Goal: Information Seeking & Learning: Learn about a topic

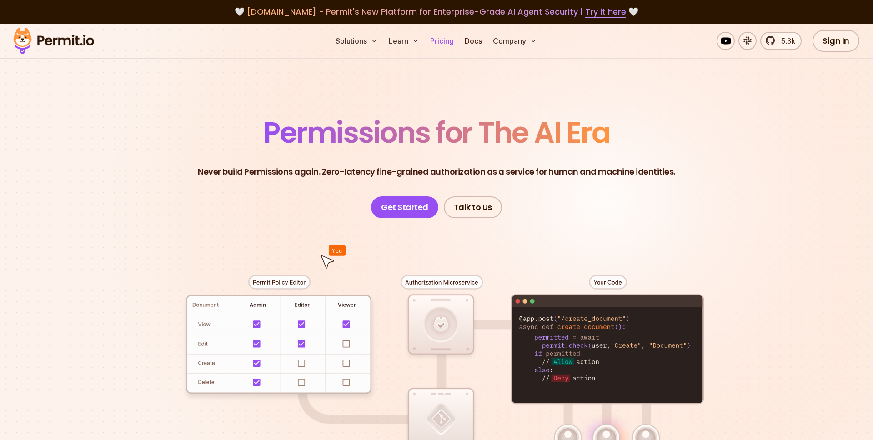
click at [436, 41] on link "Pricing" at bounding box center [441, 41] width 31 height 18
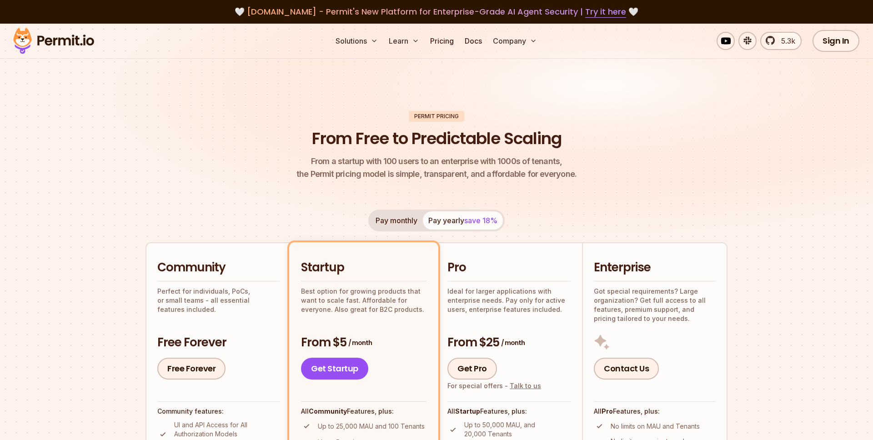
click at [60, 38] on img at bounding box center [53, 40] width 89 height 31
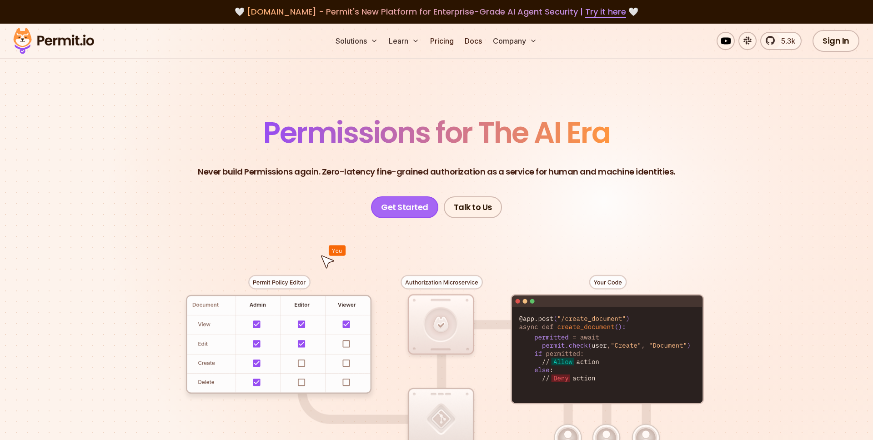
click at [420, 212] on link "Get Started" at bounding box center [404, 207] width 67 height 22
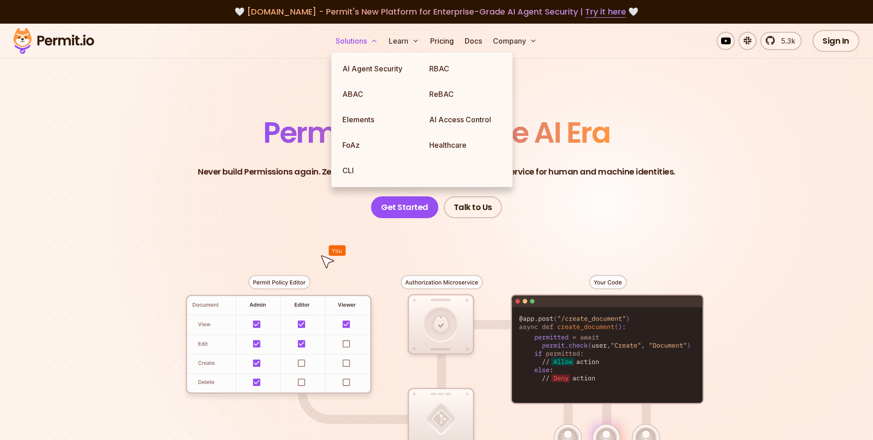
scroll to position [9, 0]
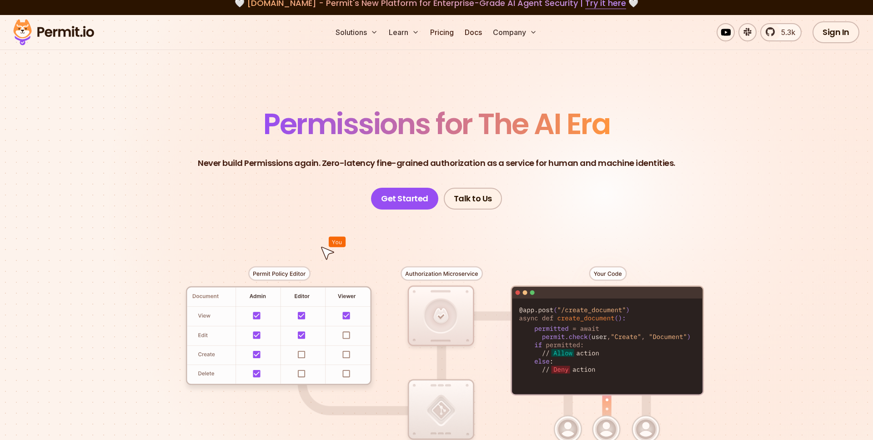
click at [609, 168] on p "Never build Permissions again. Zero-latency fine-grained authorization as a ser…" at bounding box center [436, 163] width 477 height 13
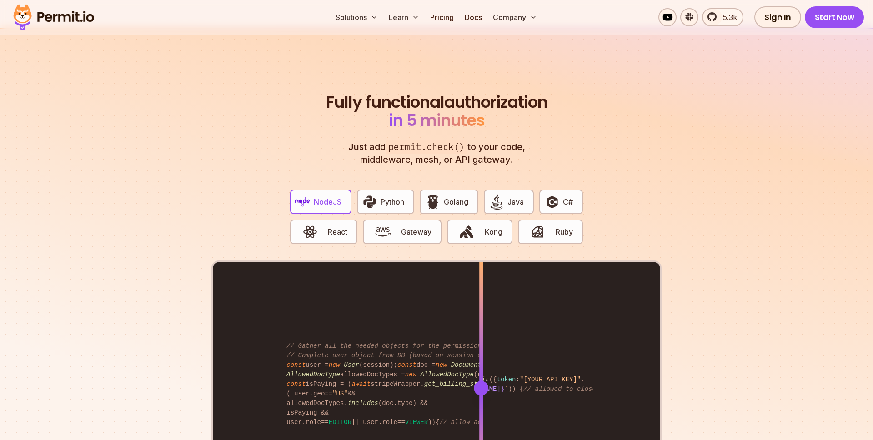
scroll to position [1659, 0]
click at [382, 196] on span "Python" at bounding box center [392, 201] width 24 height 11
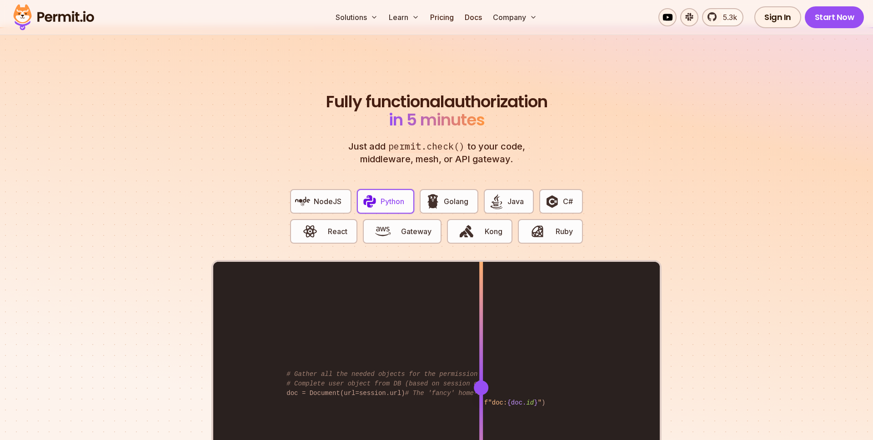
drag, startPoint x: 434, startPoint y: 190, endPoint x: 416, endPoint y: 190, distance: 17.7
click at [433, 194] on img "button" at bounding box center [432, 201] width 15 height 15
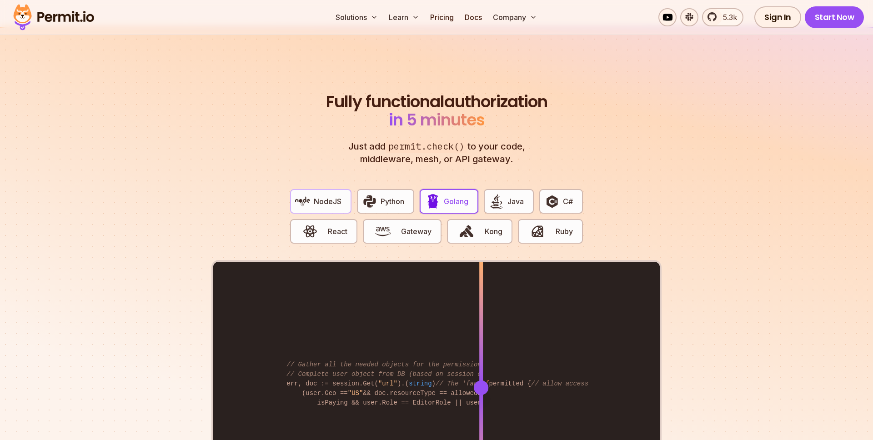
click at [305, 194] on img "button" at bounding box center [302, 201] width 15 height 15
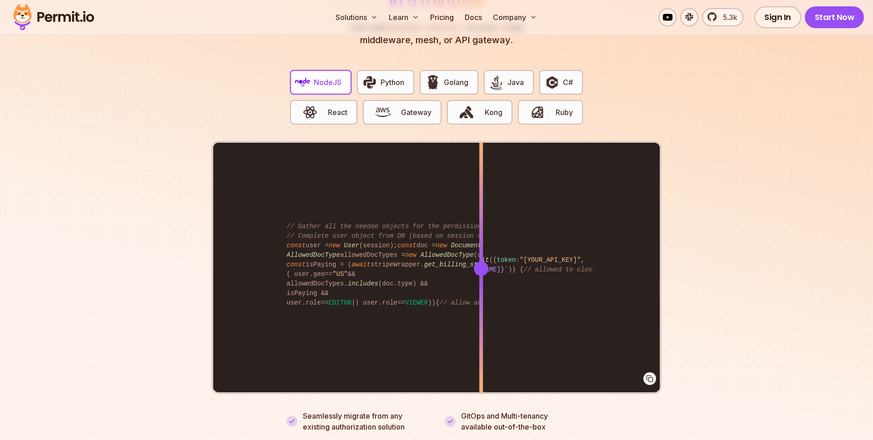
scroll to position [1790, 0]
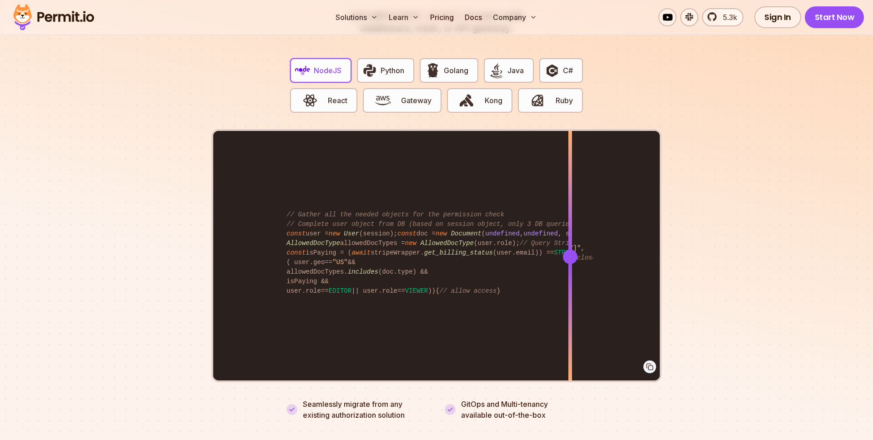
drag, startPoint x: 481, startPoint y: 238, endPoint x: 591, endPoint y: 221, distance: 110.8
click at [572, 221] on div at bounding box center [570, 256] width 4 height 251
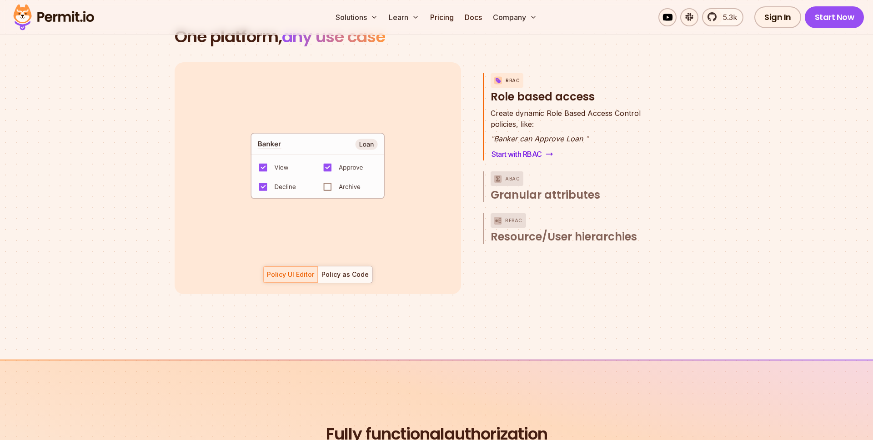
scroll to position [1344, 0]
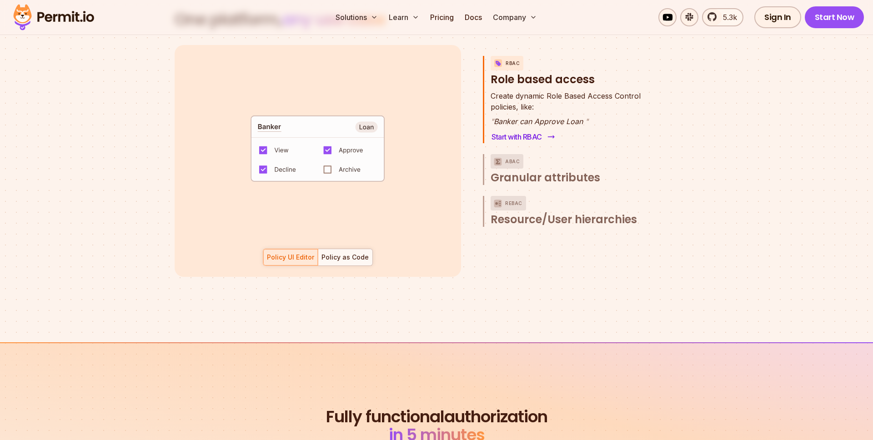
click at [506, 130] on link "Start with RBAC" at bounding box center [521, 136] width 63 height 13
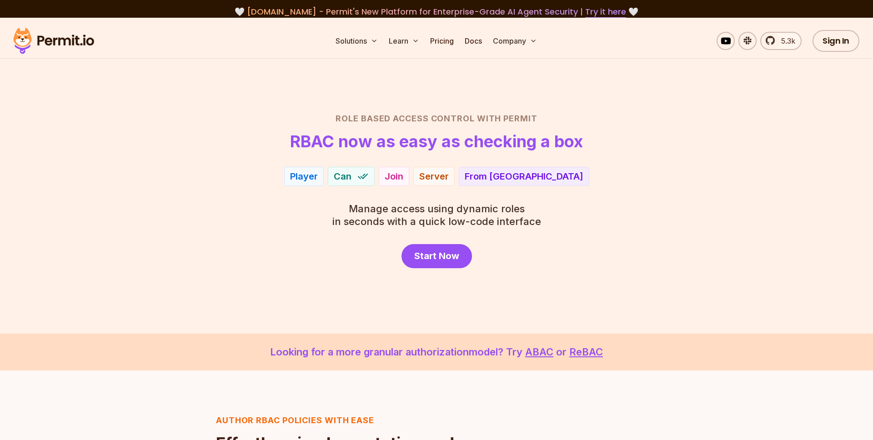
click at [318, 177] on div "Player" at bounding box center [304, 176] width 28 height 13
click at [369, 177] on img at bounding box center [363, 176] width 12 height 12
click at [456, 46] on link "Pricing" at bounding box center [441, 41] width 31 height 18
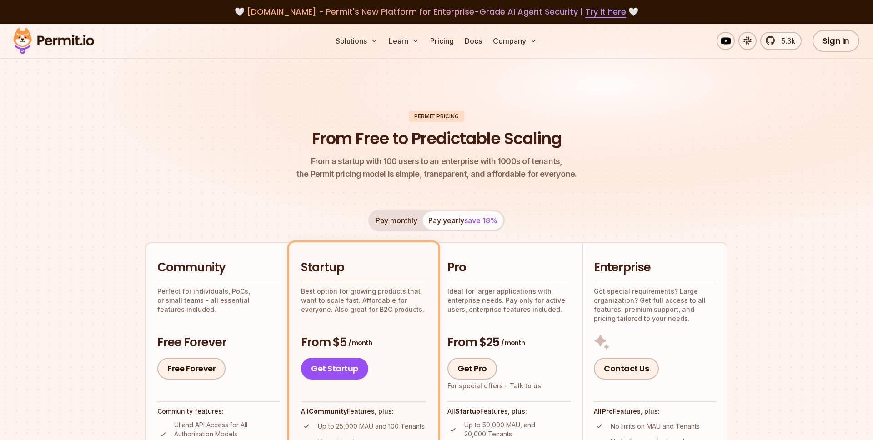
click at [48, 36] on img at bounding box center [53, 40] width 89 height 31
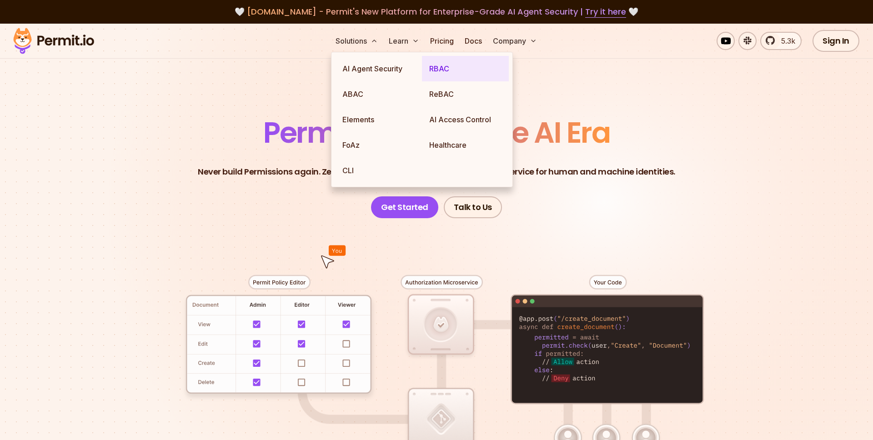
click at [450, 68] on link "RBAC" at bounding box center [465, 68] width 87 height 25
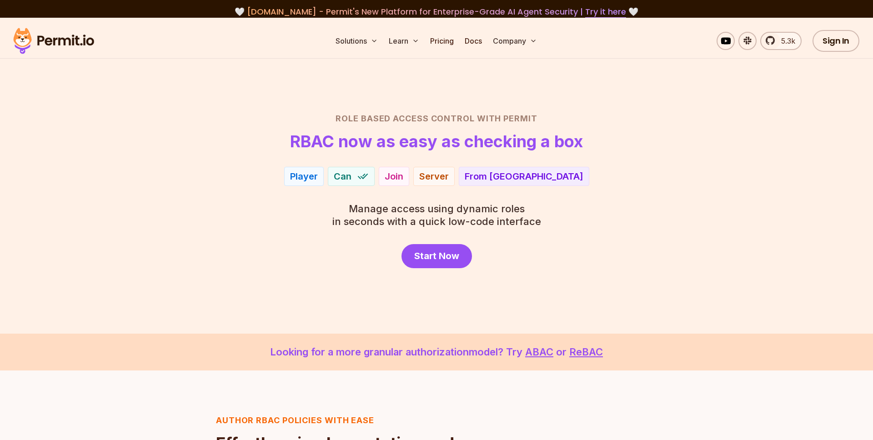
click at [59, 40] on img at bounding box center [53, 40] width 89 height 31
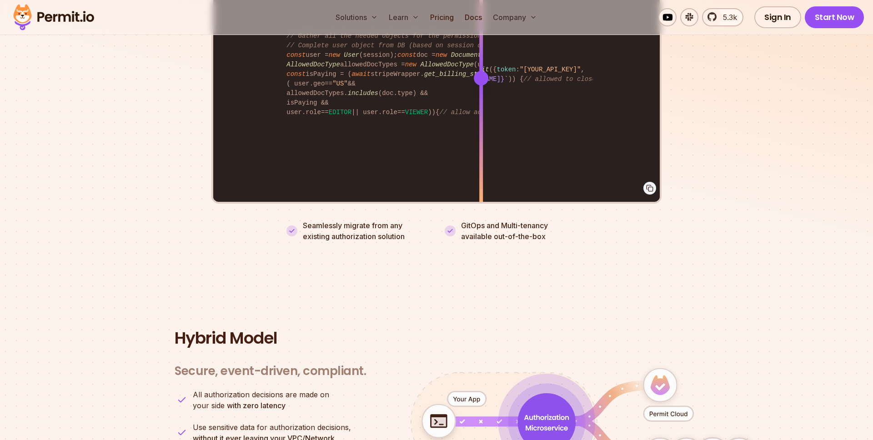
scroll to position [1969, 0]
drag, startPoint x: 303, startPoint y: 213, endPoint x: 407, endPoint y: 226, distance: 104.9
click at [407, 226] on p "Seamlessly migrate from any existing authorization solution" at bounding box center [365, 231] width 125 height 22
drag, startPoint x: 462, startPoint y: 212, endPoint x: 552, endPoint y: 227, distance: 91.6
click at [552, 227] on li "GitOps and Multi-tenancy available out-of-the-box" at bounding box center [516, 231] width 142 height 22
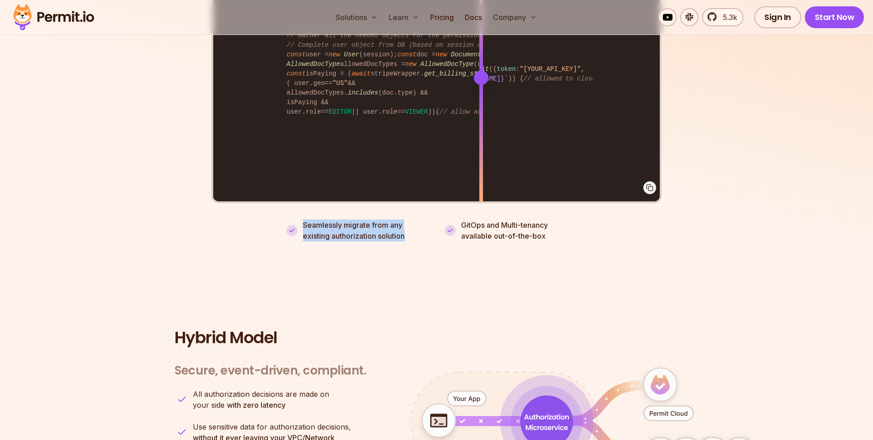
click at [552, 227] on li "GitOps and Multi-tenancy available out-of-the-box" at bounding box center [516, 231] width 142 height 22
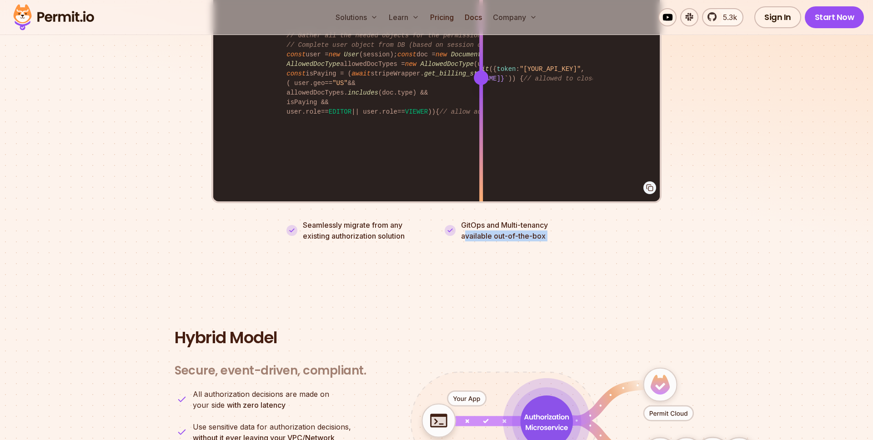
click at [552, 227] on li "GitOps and Multi-tenancy available out-of-the-box" at bounding box center [516, 231] width 142 height 22
click at [486, 220] on p "GitOps and Multi-tenancy available out-of-the-box" at bounding box center [504, 231] width 87 height 22
drag, startPoint x: 461, startPoint y: 227, endPoint x: 525, endPoint y: 226, distance: 64.6
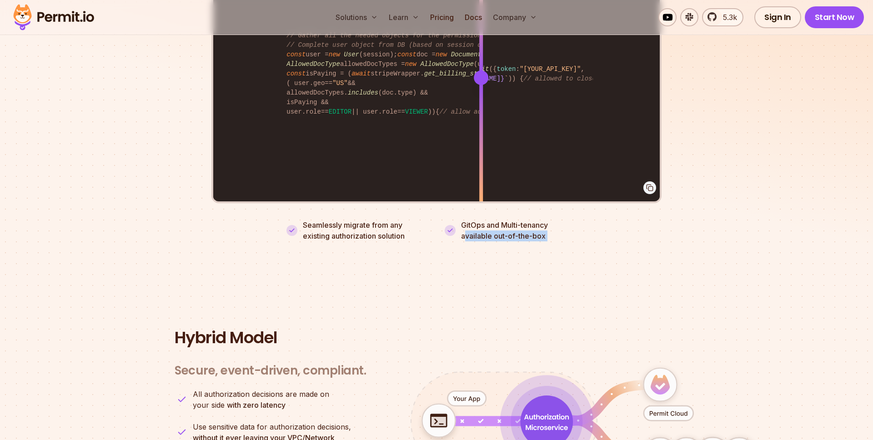
click at [525, 227] on p "GitOps and Multi-tenancy available out-of-the-box" at bounding box center [504, 231] width 87 height 22
drag, startPoint x: 464, startPoint y: 215, endPoint x: 547, endPoint y: 217, distance: 82.8
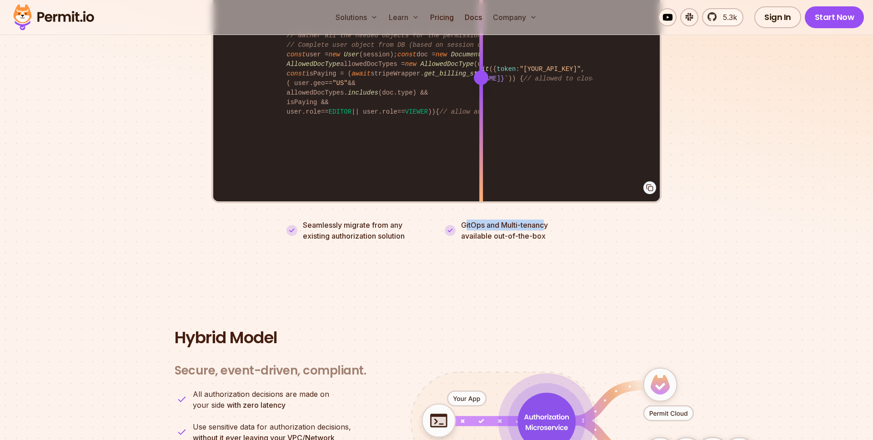
click at [547, 220] on p "GitOps and Multi-tenancy available out-of-the-box" at bounding box center [504, 231] width 87 height 22
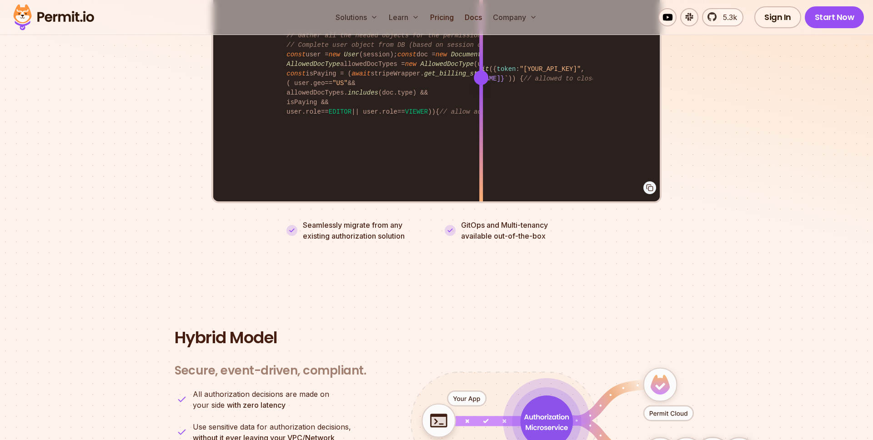
click at [463, 227] on p "GitOps and Multi-tenancy available out-of-the-box" at bounding box center [504, 231] width 87 height 22
click at [471, 220] on p "GitOps and Multi-tenancy available out-of-the-box" at bounding box center [504, 231] width 87 height 22
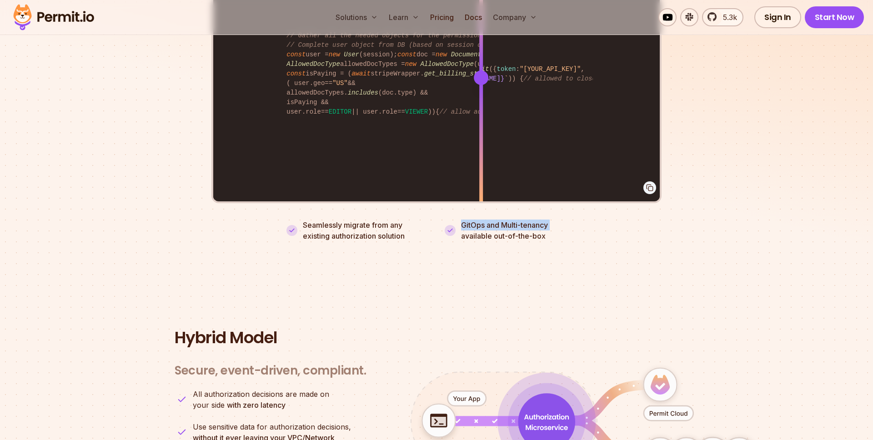
click at [471, 220] on p "GitOps and Multi-tenancy available out-of-the-box" at bounding box center [504, 231] width 87 height 22
click at [463, 229] on p "GitOps and Multi-tenancy available out-of-the-box" at bounding box center [504, 231] width 87 height 22
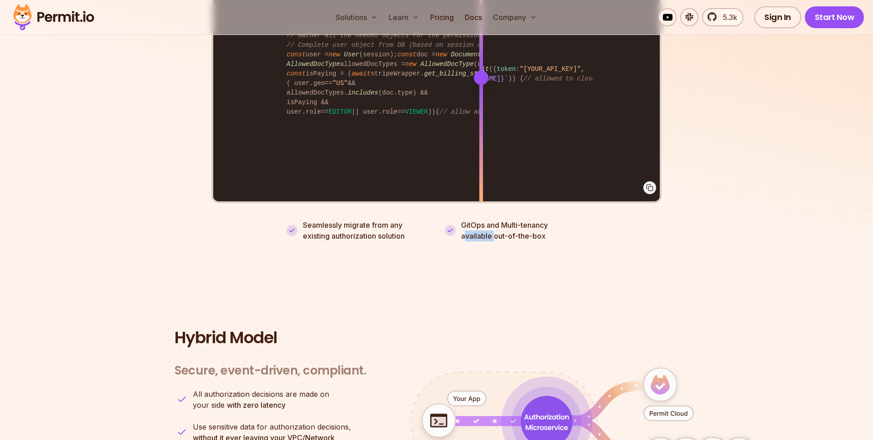
click at [463, 229] on p "GitOps and Multi-tenancy available out-of-the-box" at bounding box center [504, 231] width 87 height 22
click at [494, 220] on p "GitOps and Multi-tenancy available out-of-the-box" at bounding box center [504, 231] width 87 height 22
click at [493, 220] on p "GitOps and Multi-tenancy available out-of-the-box" at bounding box center [504, 231] width 87 height 22
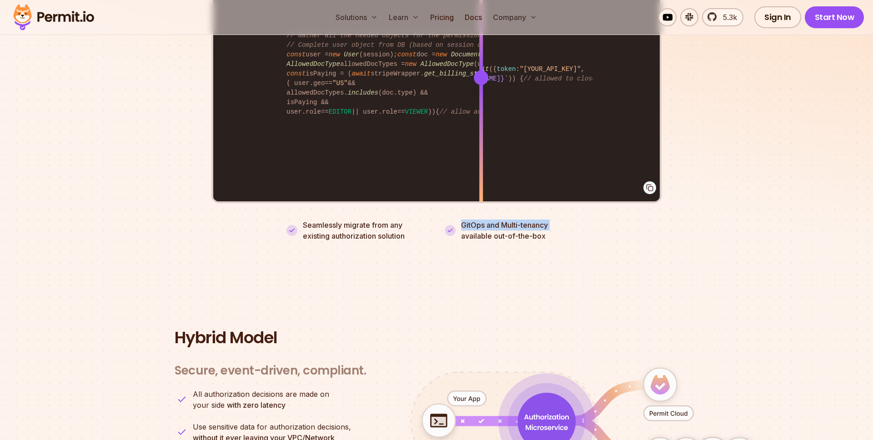
click at [489, 220] on p "GitOps and Multi-tenancy available out-of-the-box" at bounding box center [504, 231] width 87 height 22
drag, startPoint x: 489, startPoint y: 215, endPoint x: 482, endPoint y: 228, distance: 15.1
click at [489, 220] on p "GitOps and Multi-tenancy available out-of-the-box" at bounding box center [504, 231] width 87 height 22
click at [482, 228] on p "GitOps and Multi-tenancy available out-of-the-box" at bounding box center [504, 231] width 87 height 22
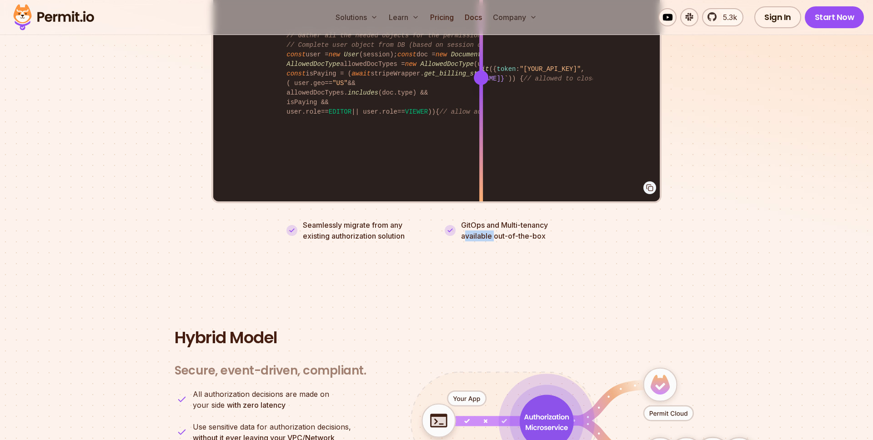
click at [482, 228] on p "GitOps and Multi-tenancy available out-of-the-box" at bounding box center [504, 231] width 87 height 22
click at [499, 220] on p "GitOps and Multi-tenancy available out-of-the-box" at bounding box center [504, 231] width 87 height 22
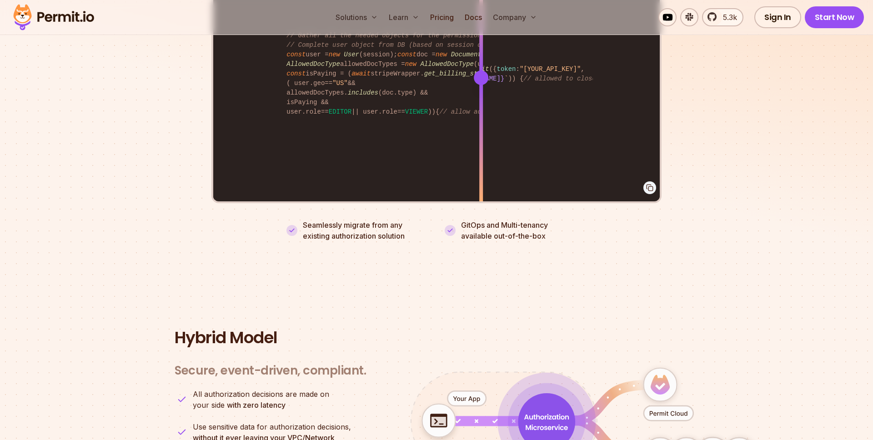
click at [498, 223] on p "GitOps and Multi-tenancy available out-of-the-box" at bounding box center [504, 231] width 87 height 22
click at [502, 220] on p "GitOps and Multi-tenancy available out-of-the-box" at bounding box center [504, 231] width 87 height 22
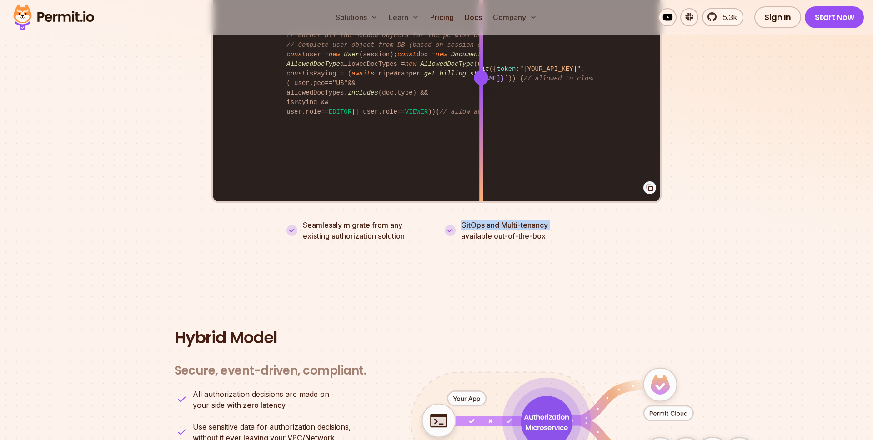
click at [502, 220] on p "GitOps and Multi-tenancy available out-of-the-box" at bounding box center [504, 231] width 87 height 22
click at [499, 229] on p "GitOps and Multi-tenancy available out-of-the-box" at bounding box center [504, 231] width 87 height 22
click at [511, 220] on p "GitOps and Multi-tenancy available out-of-the-box" at bounding box center [504, 231] width 87 height 22
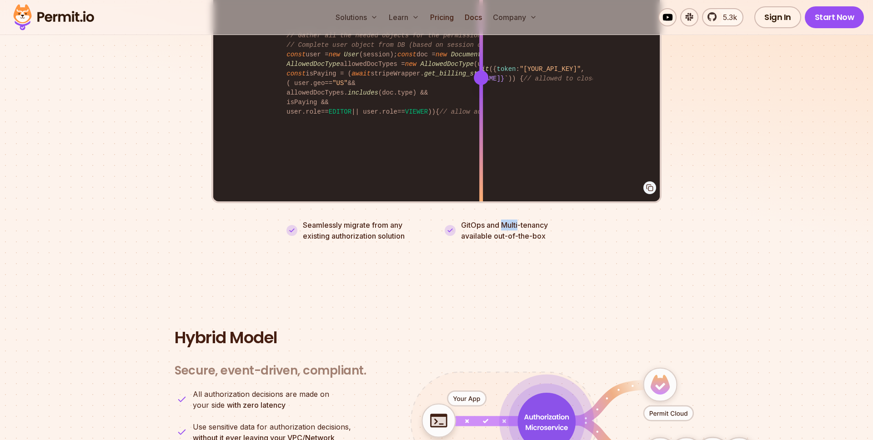
click at [511, 220] on p "GitOps and Multi-tenancy available out-of-the-box" at bounding box center [504, 231] width 87 height 22
click at [510, 220] on p "GitOps and Multi-tenancy available out-of-the-box" at bounding box center [504, 231] width 87 height 22
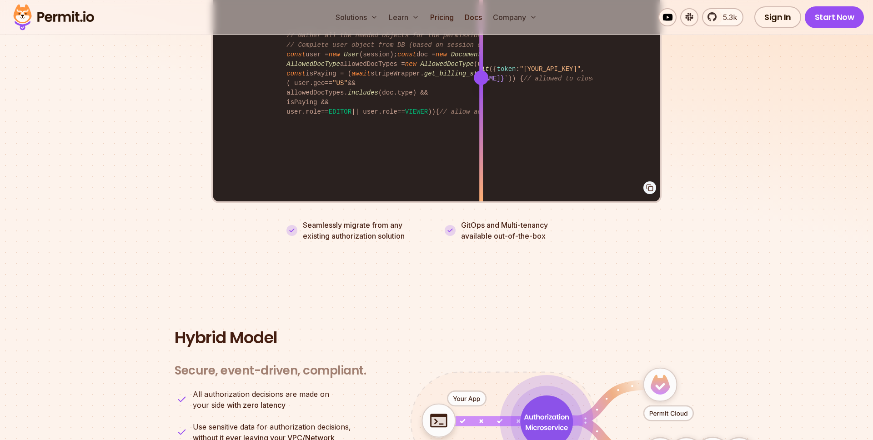
click at [510, 226] on p "GitOps and Multi-tenancy available out-of-the-box" at bounding box center [504, 231] width 87 height 22
drag, startPoint x: 510, startPoint y: 226, endPoint x: 526, endPoint y: 225, distance: 16.0
click at [510, 226] on p "GitOps and Multi-tenancy available out-of-the-box" at bounding box center [504, 231] width 87 height 22
click at [525, 225] on p "GitOps and Multi-tenancy available out-of-the-box" at bounding box center [504, 231] width 87 height 22
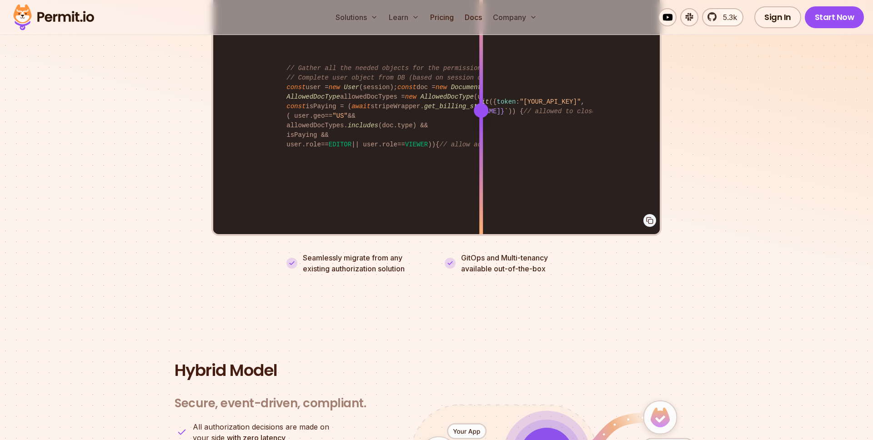
scroll to position [1935, 0]
click at [581, 286] on section "Fully functional authorization in 5 minutes Just add permit.check() to your cod…" at bounding box center [436, 35] width 873 height 568
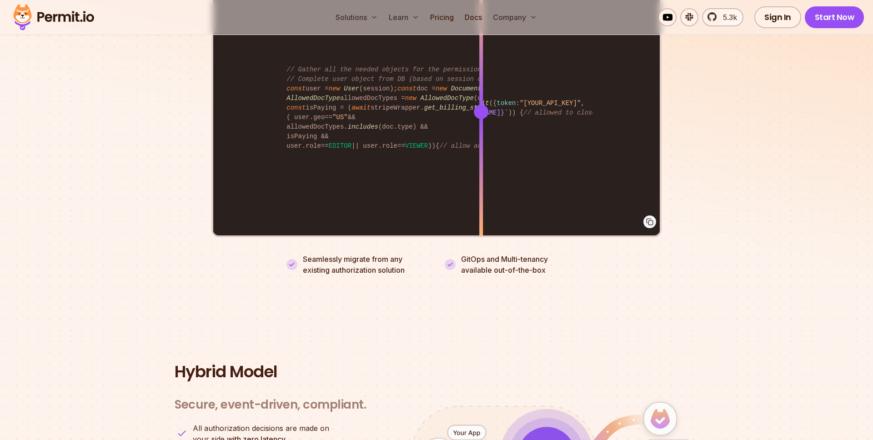
click at [581, 286] on section "Fully functional authorization in 5 minutes Just add permit.check() to your cod…" at bounding box center [436, 35] width 873 height 568
click at [579, 272] on section "Fully functional authorization in 5 minutes Just add permit.check() to your cod…" at bounding box center [436, 35] width 873 height 568
